Goal: Task Accomplishment & Management: Complete application form

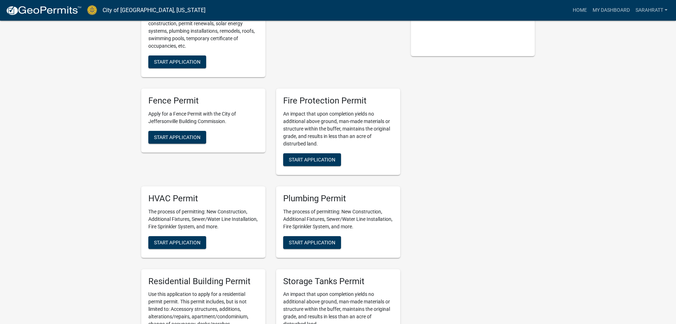
scroll to position [178, 0]
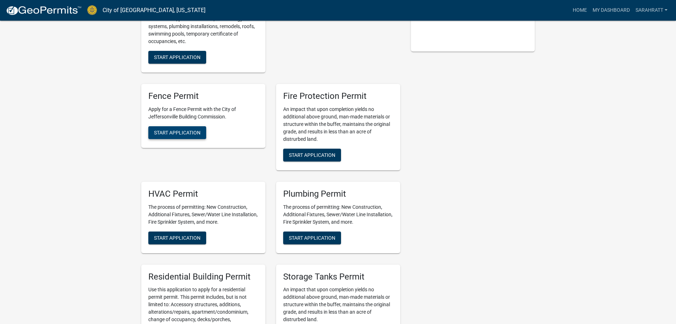
click at [174, 134] on span "Start Application" at bounding box center [177, 132] width 47 height 6
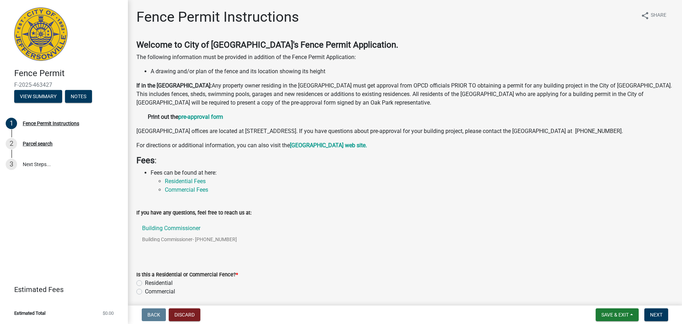
scroll to position [36, 0]
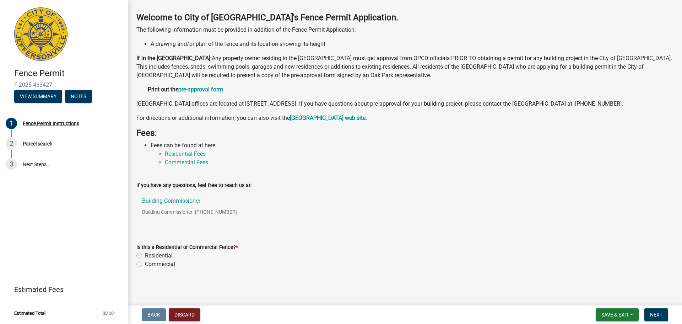
click at [151, 254] on label "Residential" at bounding box center [159, 255] width 28 height 9
click at [150, 254] on input "Residential" at bounding box center [147, 253] width 5 height 5
radio input "true"
click at [659, 314] on span "Next" at bounding box center [656, 314] width 12 height 6
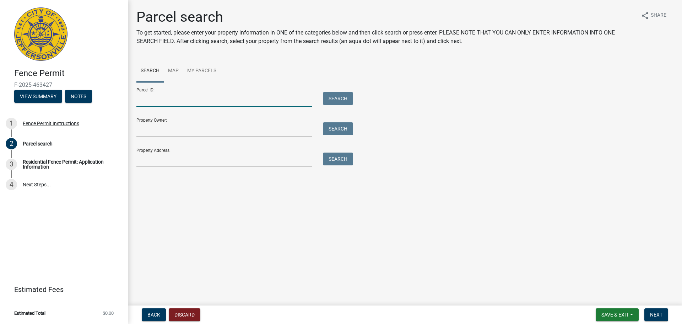
click at [188, 99] on input "Parcel ID:" at bounding box center [224, 99] width 176 height 15
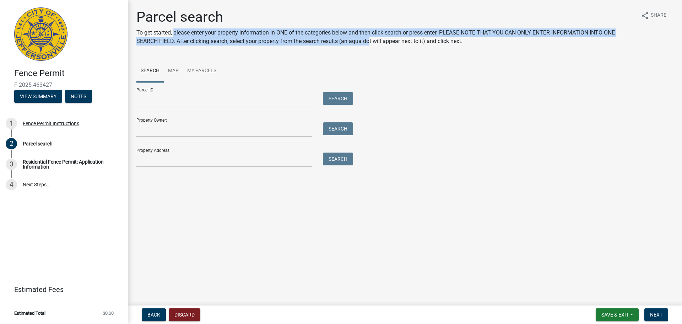
drag, startPoint x: 174, startPoint y: 32, endPoint x: 371, endPoint y: 38, distance: 197.5
click at [371, 38] on p "To get started, please enter your property information in ONE of the categories…" at bounding box center [385, 36] width 499 height 17
click at [365, 47] on div "Parcel search To get started, please enter your property information in ONE of …" at bounding box center [385, 30] width 499 height 43
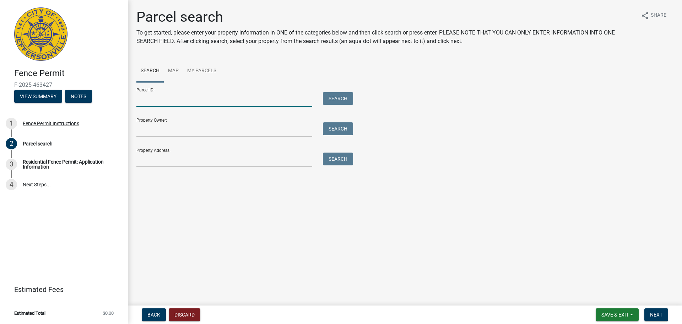
click at [171, 104] on input "Parcel ID:" at bounding box center [224, 99] width 176 height 15
click at [165, 132] on input "Property Owner:" at bounding box center [224, 129] width 176 height 15
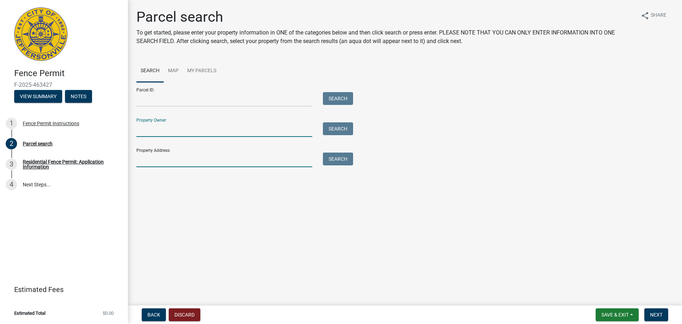
drag, startPoint x: 159, startPoint y: 163, endPoint x: 159, endPoint y: 157, distance: 6.0
click at [159, 163] on input "Property Address:" at bounding box center [224, 159] width 176 height 15
click at [158, 94] on input "Parcel ID:" at bounding box center [224, 99] width 176 height 15
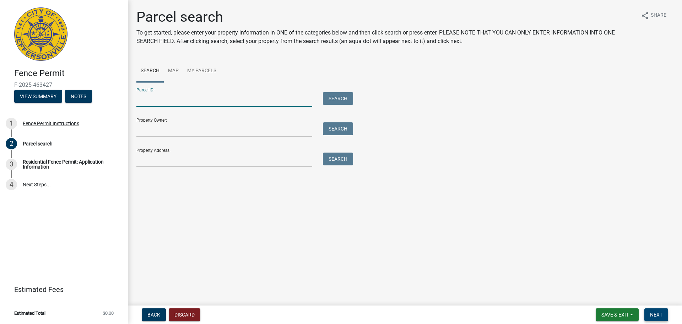
click at [657, 314] on span "Next" at bounding box center [656, 314] width 12 height 6
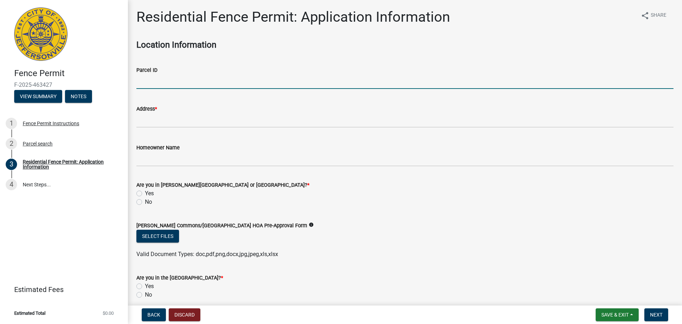
drag, startPoint x: 180, startPoint y: 77, endPoint x: 180, endPoint y: 84, distance: 7.1
click at [180, 77] on input "Parcel ID" at bounding box center [404, 81] width 537 height 15
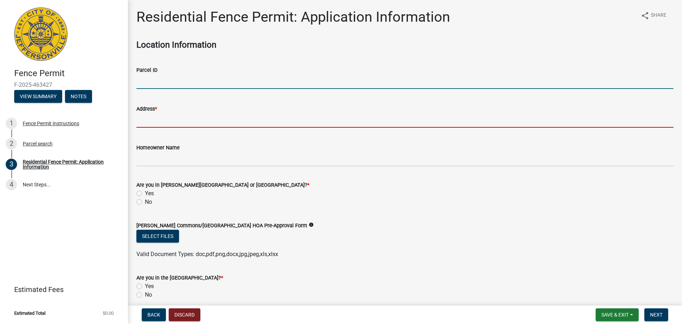
click at [172, 121] on input "Address *" at bounding box center [404, 120] width 537 height 15
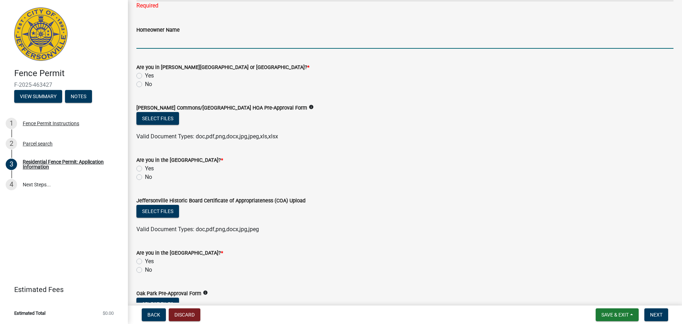
scroll to position [142, 0]
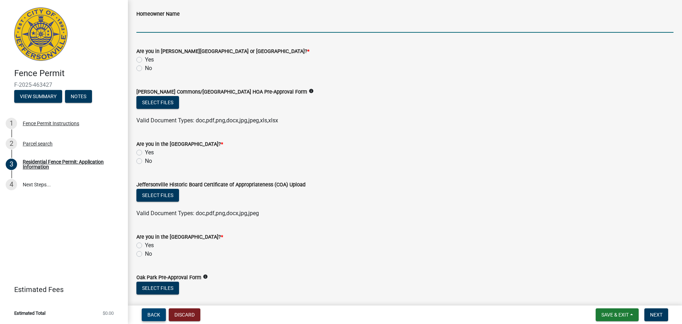
click at [160, 317] on button "Back" at bounding box center [154, 314] width 24 height 13
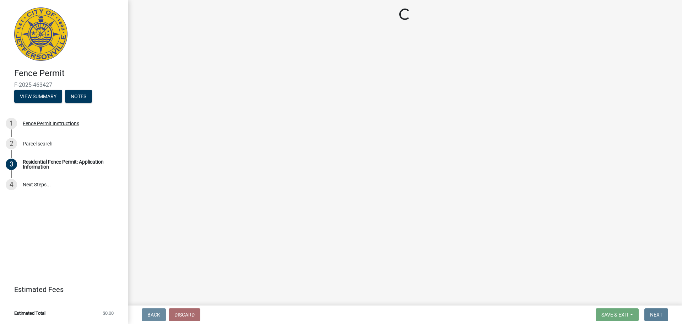
scroll to position [0, 0]
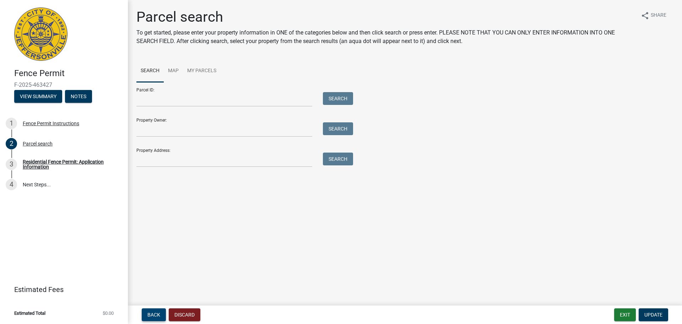
click at [159, 316] on span "Back" at bounding box center [153, 314] width 13 height 6
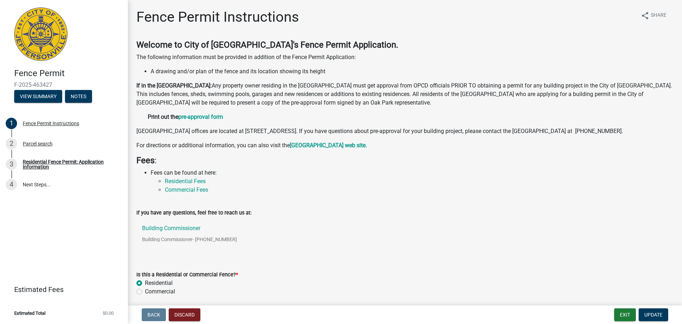
drag, startPoint x: 281, startPoint y: 87, endPoint x: 469, endPoint y: 101, distance: 188.7
click at [469, 101] on p "If in the [GEOGRAPHIC_DATA]: Any property owner residing in the [GEOGRAPHIC_DAT…" at bounding box center [404, 94] width 537 height 26
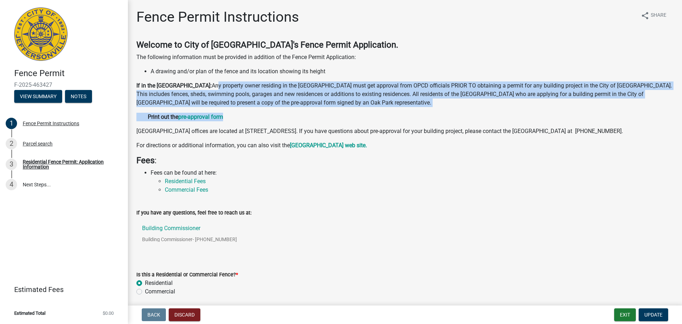
drag, startPoint x: 471, startPoint y: 107, endPoint x: 238, endPoint y: 84, distance: 233.8
click at [238, 84] on div "Welcome to City of [GEOGRAPHIC_DATA]'s Fence Permit Application. The following …" at bounding box center [404, 117] width 537 height 154
click at [272, 116] on p "Print out the pre-approval form" at bounding box center [404, 117] width 537 height 9
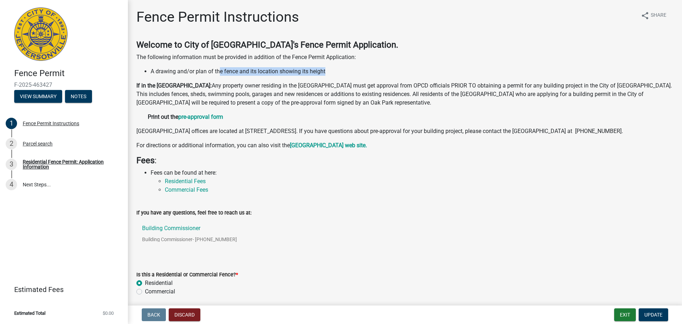
drag, startPoint x: 219, startPoint y: 70, endPoint x: 337, endPoint y: 69, distance: 118.3
click at [337, 69] on li "A drawing and/or plan of the fence and its location showing its height" at bounding box center [412, 71] width 523 height 9
drag, startPoint x: 223, startPoint y: 55, endPoint x: 345, endPoint y: 73, distance: 123.8
click at [345, 73] on div "Welcome to City of [GEOGRAPHIC_DATA]'s Fence Permit Application. The following …" at bounding box center [404, 117] width 537 height 154
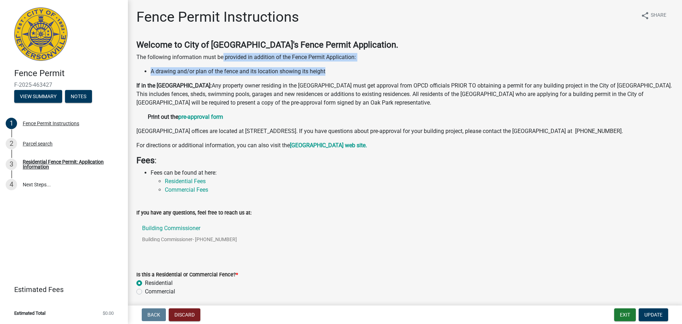
click at [345, 73] on li "A drawing and/or plan of the fence and its location showing its height" at bounding box center [412, 71] width 523 height 9
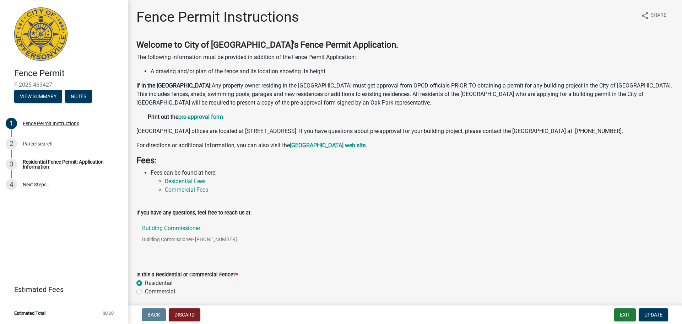
drag, startPoint x: 236, startPoint y: 87, endPoint x: 468, endPoint y: 104, distance: 232.8
click at [468, 104] on p "If in the [GEOGRAPHIC_DATA]: Any property owner residing in the [GEOGRAPHIC_DAT…" at bounding box center [404, 94] width 537 height 26
drag, startPoint x: 465, startPoint y: 103, endPoint x: 235, endPoint y: 85, distance: 230.1
click at [235, 85] on p "If in the [GEOGRAPHIC_DATA]: Any property owner residing in the [GEOGRAPHIC_DAT…" at bounding box center [404, 94] width 537 height 26
